Goal: Information Seeking & Learning: Understand process/instructions

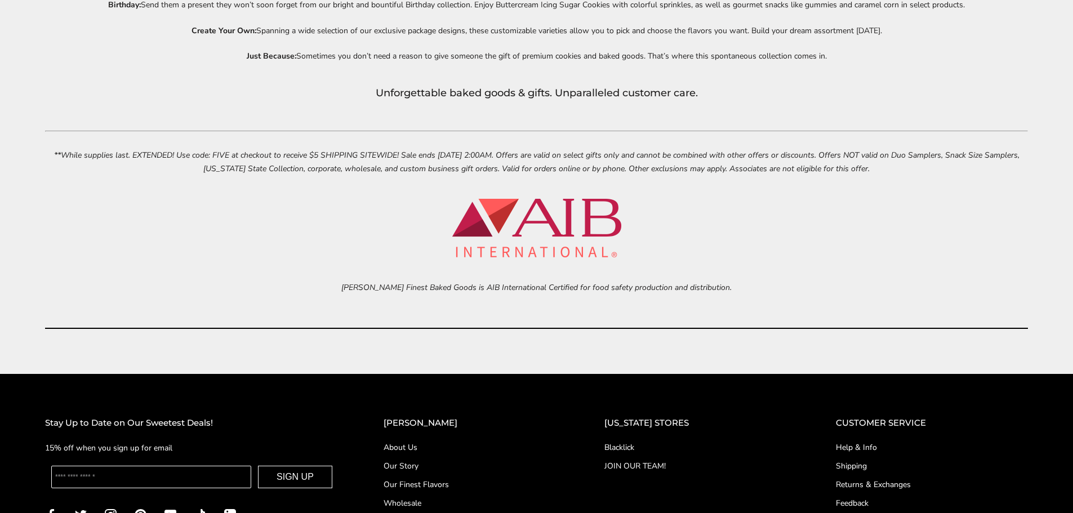
scroll to position [5240, 0]
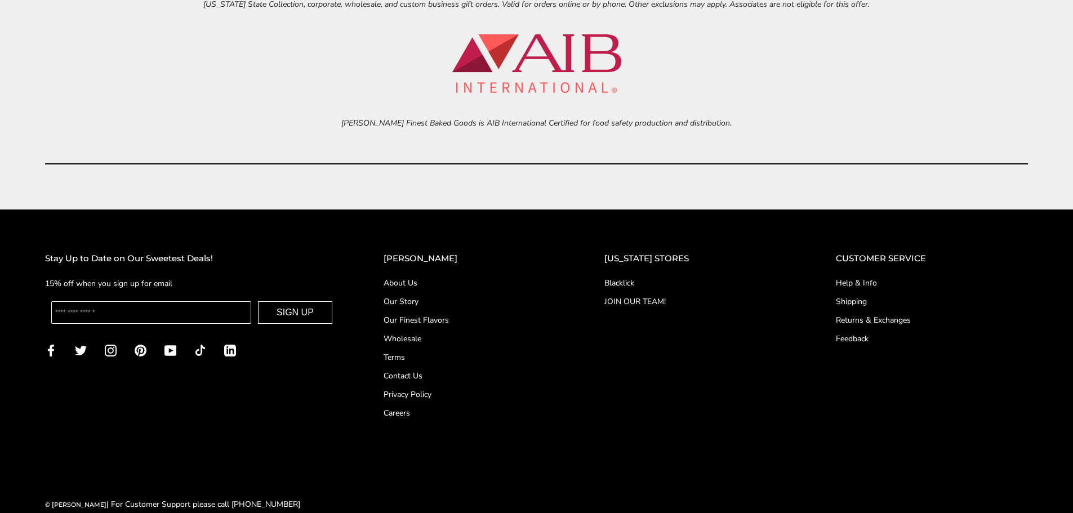
click at [837, 298] on link "Shipping" at bounding box center [932, 302] width 192 height 12
